Goal: Information Seeking & Learning: Find specific fact

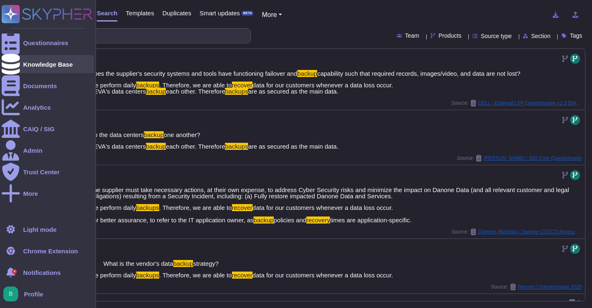
drag, startPoint x: 6, startPoint y: 64, endPoint x: 16, endPoint y: 60, distance: 11.0
click at [6, 64] on div at bounding box center [11, 64] width 18 height 18
click at [15, 64] on icon at bounding box center [11, 64] width 18 height 21
click at [16, 63] on div at bounding box center [11, 64] width 18 height 18
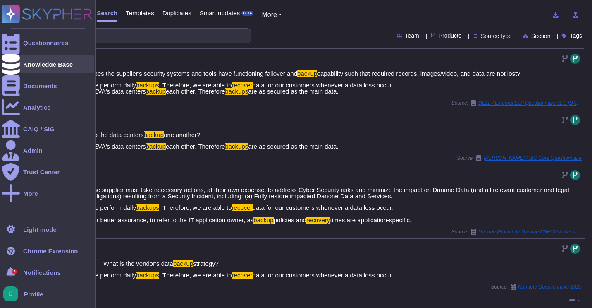
drag, startPoint x: 16, startPoint y: 63, endPoint x: 32, endPoint y: 41, distance: 27.9
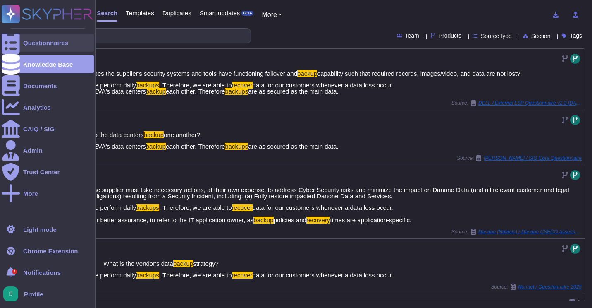
click at [17, 63] on div at bounding box center [11, 64] width 18 height 18
drag, startPoint x: 33, startPoint y: 36, endPoint x: 30, endPoint y: 52, distance: 15.5
click at [33, 37] on div "Questionnaires" at bounding box center [48, 42] width 92 height 18
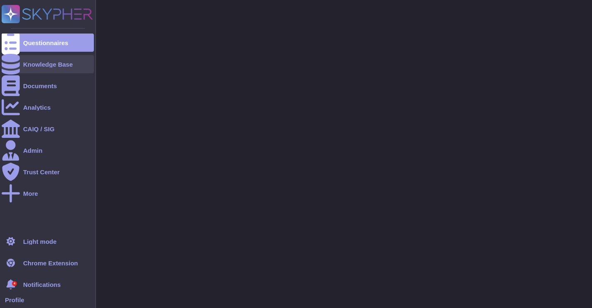
click at [31, 61] on div "Knowledge Base" at bounding box center [48, 64] width 50 height 6
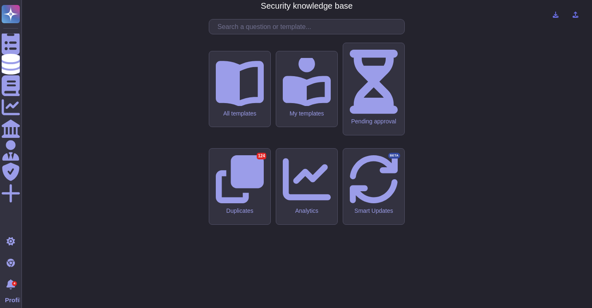
drag, startPoint x: 269, startPoint y: 44, endPoint x: 238, endPoint y: 33, distance: 32.8
click at [269, 45] on div "CMA - CGM Security knowledge base All templates My templates Pending approval D…" at bounding box center [306, 154] width 557 height 294
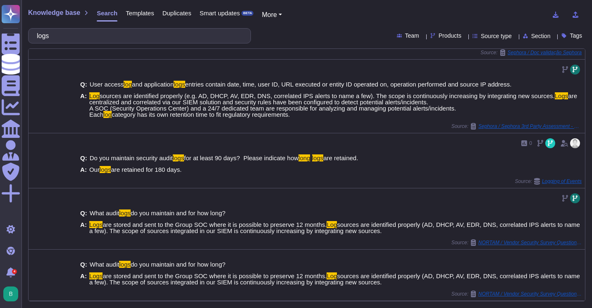
scroll to position [302, 0]
click at [140, 39] on input "logs" at bounding box center [138, 36] width 210 height 14
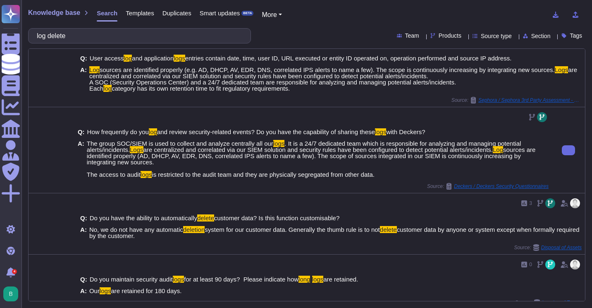
scroll to position [207, 0]
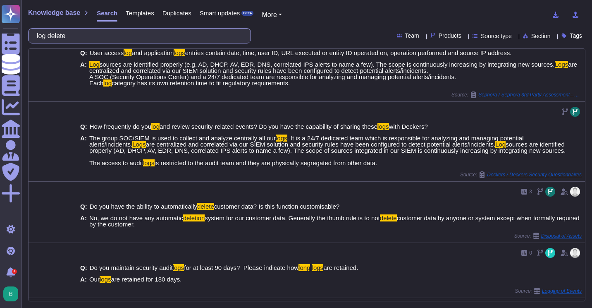
click at [136, 34] on input "log delete" at bounding box center [138, 36] width 210 height 14
click at [135, 33] on input "log delete" at bounding box center [138, 36] width 210 height 14
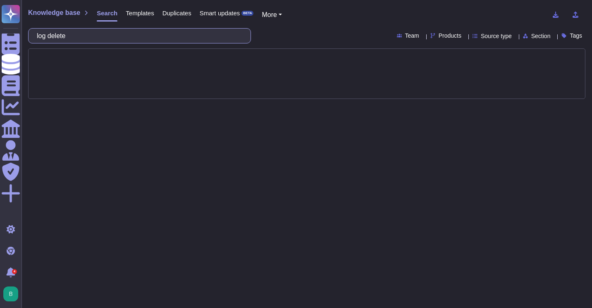
scroll to position [0, 0]
type input "log"
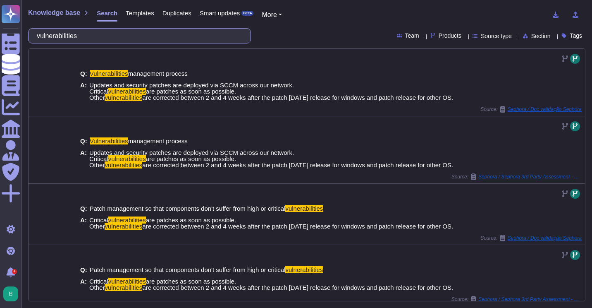
click at [119, 40] on input "vulnerabilities" at bounding box center [138, 36] width 210 height 14
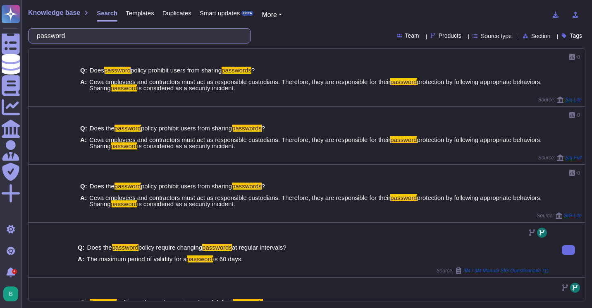
scroll to position [154, 0]
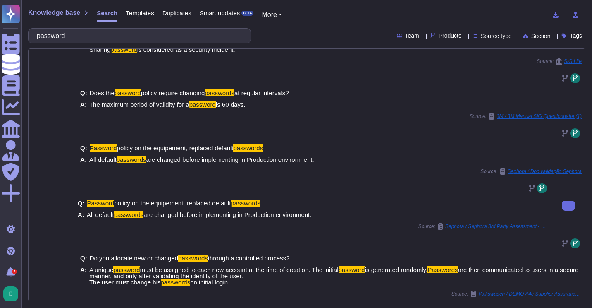
click at [373, 231] on div "Q: Password policy on the equipement, replaced default passwords A: All default…" at bounding box center [312, 205] width 477 height 55
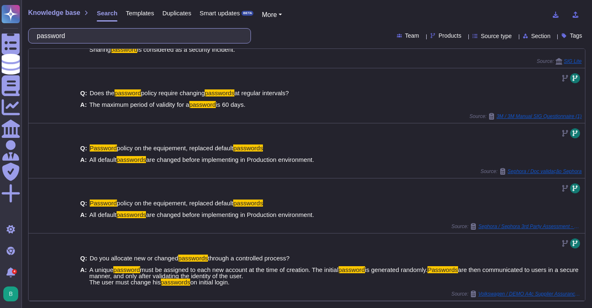
drag, startPoint x: 130, startPoint y: 35, endPoint x: -2, endPoint y: 35, distance: 131.9
click at [0, 35] on html "Questionnaires Knowledge Base Documents Analytics CAIQ / SIG Admin Trust Center…" at bounding box center [296, 154] width 592 height 308
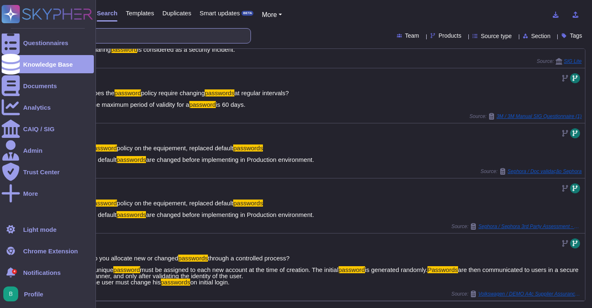
scroll to position [0, 0]
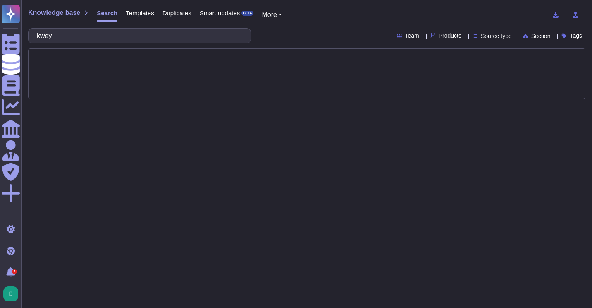
drag, startPoint x: 105, startPoint y: 26, endPoint x: 105, endPoint y: 33, distance: 6.2
click at [105, 33] on div "Knowledge base Search Templates Duplicates Smart updates BETA More kwey Team Pr…" at bounding box center [306, 154] width 570 height 308
click at [105, 33] on input "kwey" at bounding box center [138, 36] width 210 height 14
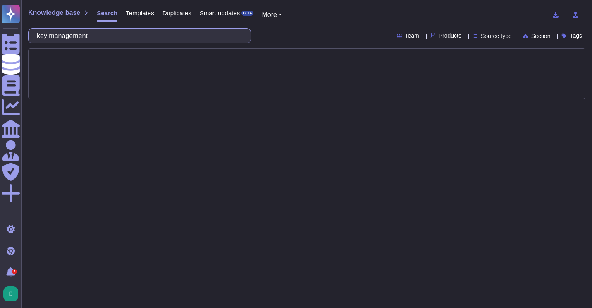
type input "key management"
